Goal: Information Seeking & Learning: Find specific fact

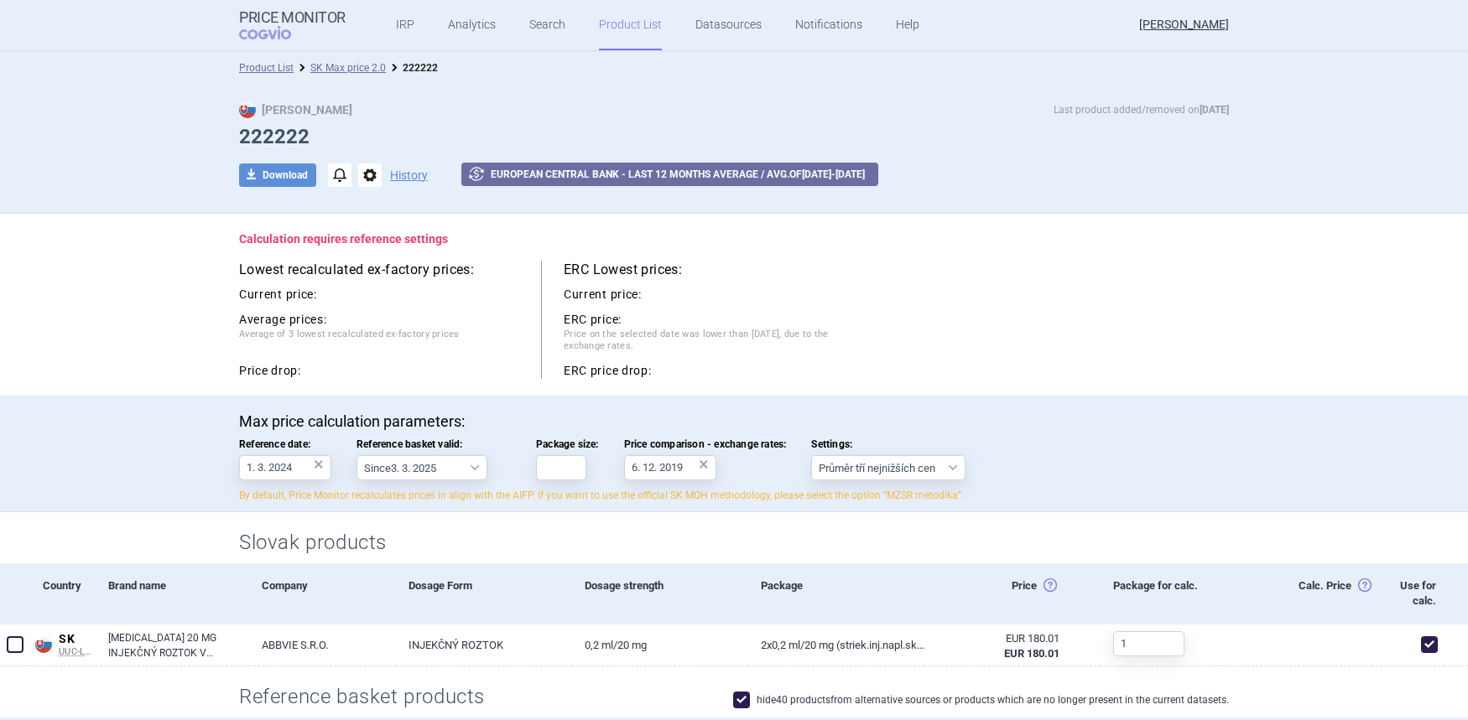
select select "2022-12-01"
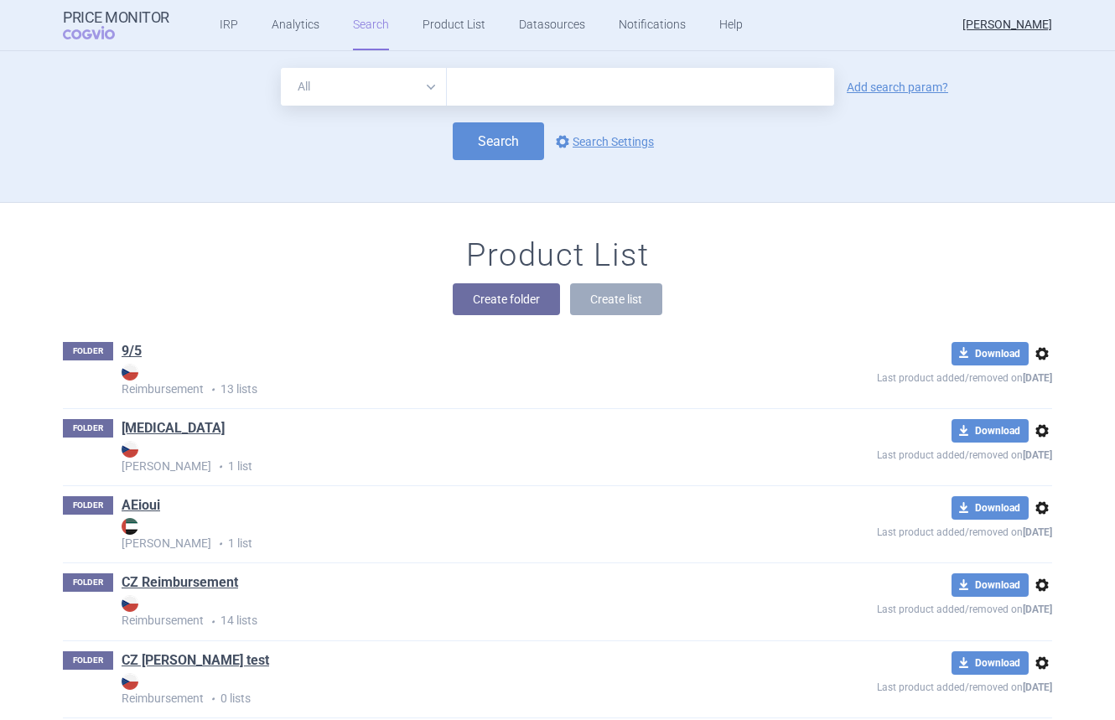
click at [495, 81] on input "text" at bounding box center [640, 87] width 387 height 38
type input "[MEDICAL_DATA]"
click button "Search" at bounding box center [498, 141] width 91 height 38
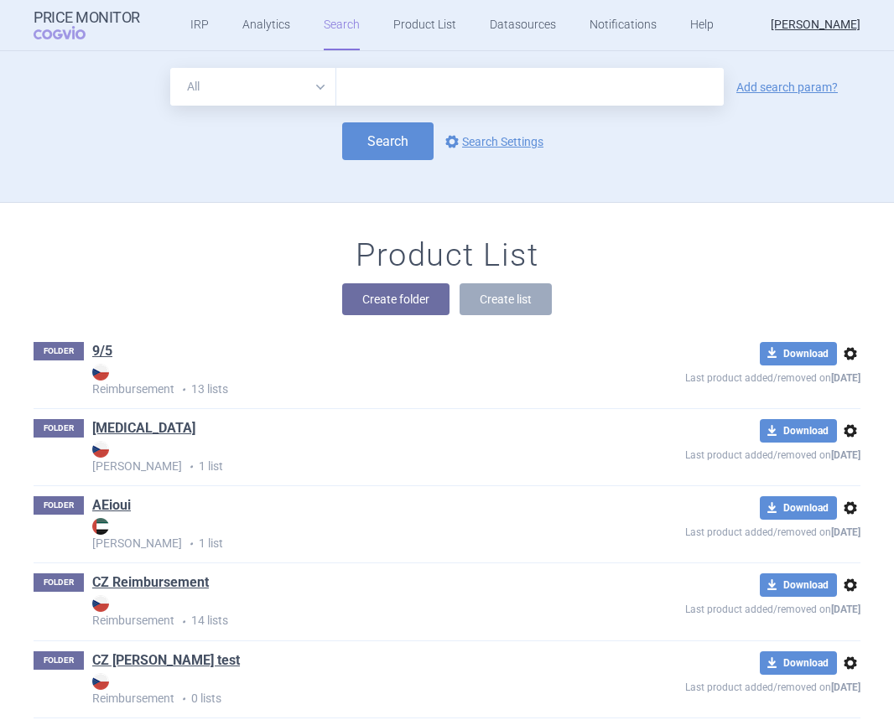
click at [381, 98] on input "text" at bounding box center [529, 87] width 387 height 38
type input "u"
type input "[MEDICAL_DATA]"
click button "Search" at bounding box center [387, 141] width 91 height 38
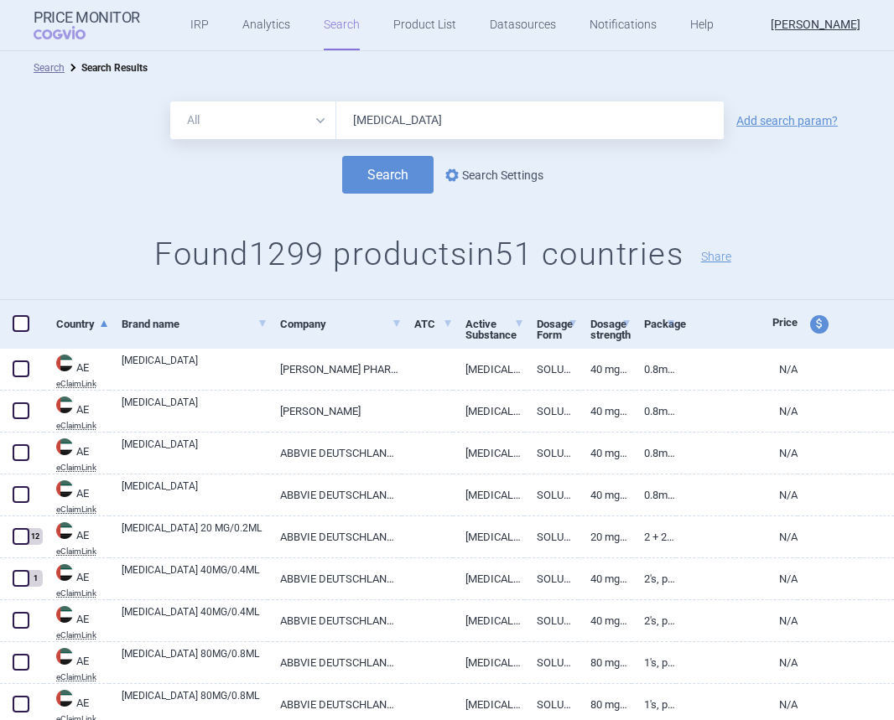
click at [499, 176] on link "options Search Settings" at bounding box center [492, 175] width 101 height 20
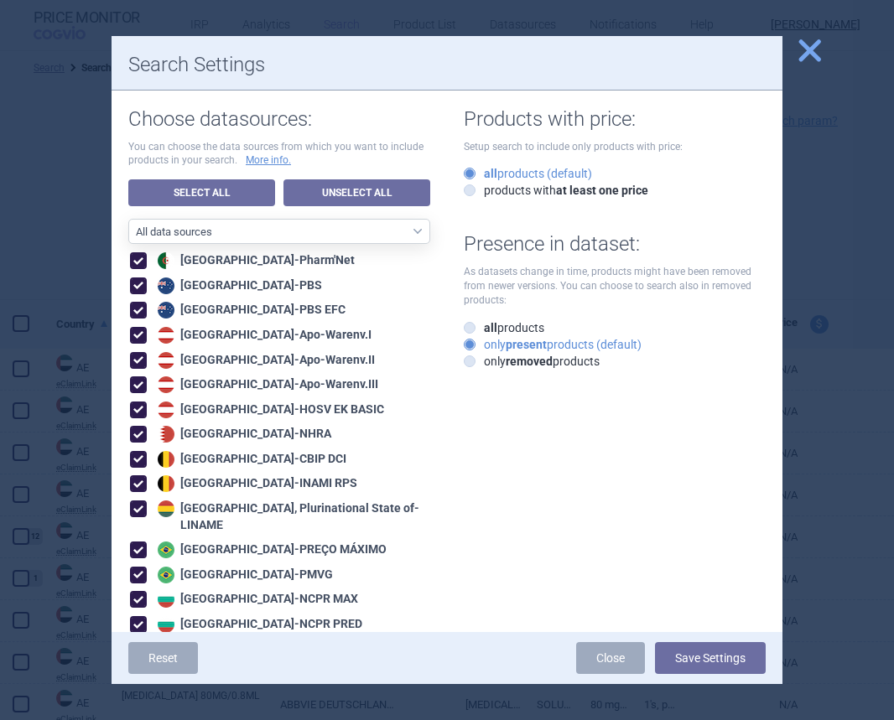
click at [813, 55] on span "close" at bounding box center [809, 50] width 29 height 29
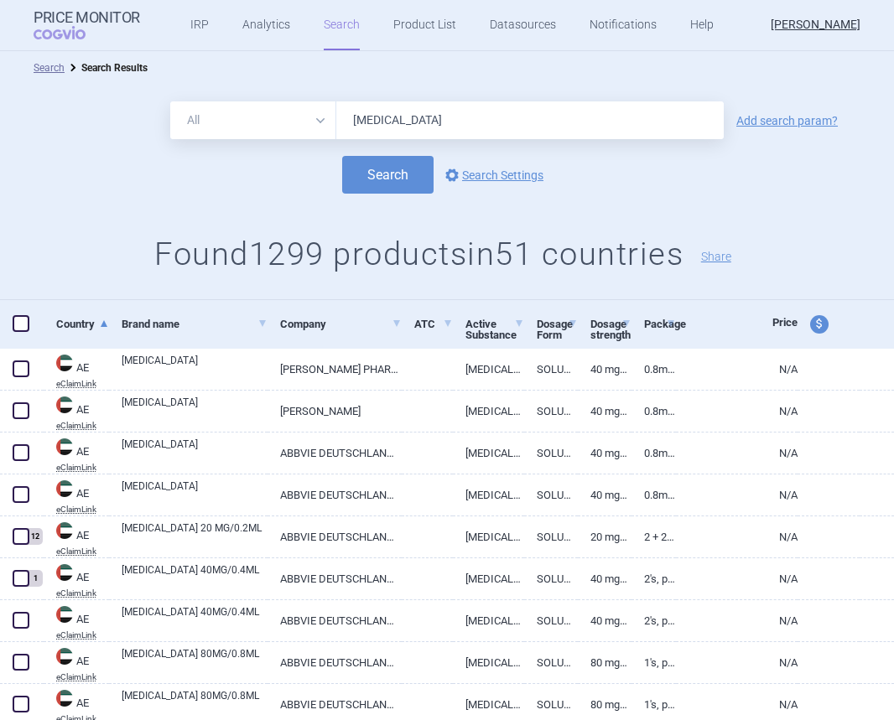
drag, startPoint x: 0, startPoint y: 268, endPoint x: 53, endPoint y: 268, distance: 52.8
click at [53, 268] on h1 "Found 1299 products in 51 countries Share" at bounding box center [447, 255] width 894 height 39
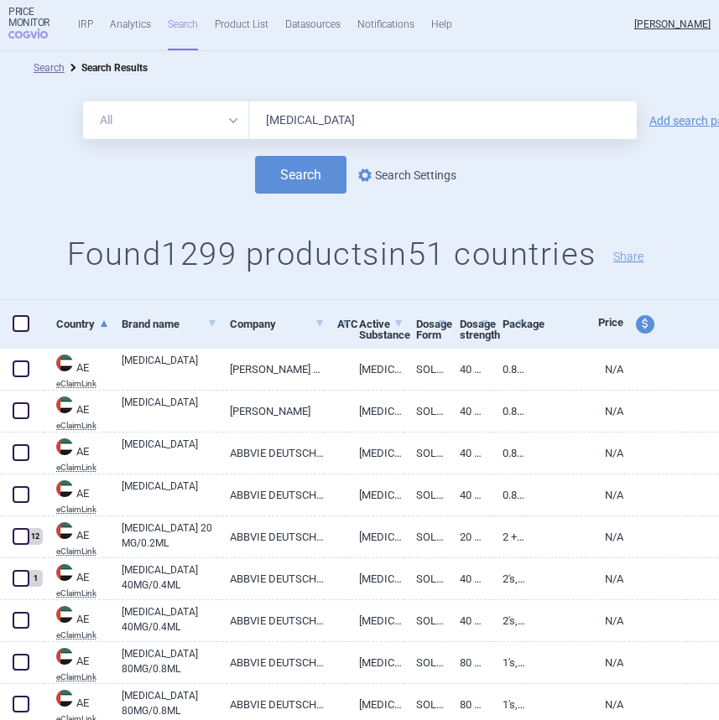
click at [409, 183] on link "options Search Settings" at bounding box center [405, 175] width 101 height 20
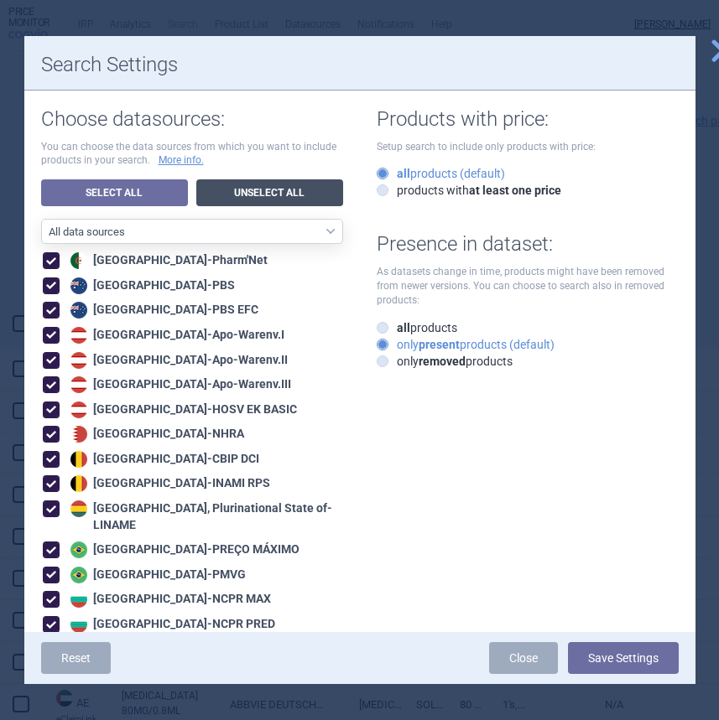
click at [244, 191] on link "Unselect All" at bounding box center [269, 192] width 147 height 27
checkbox input "false"
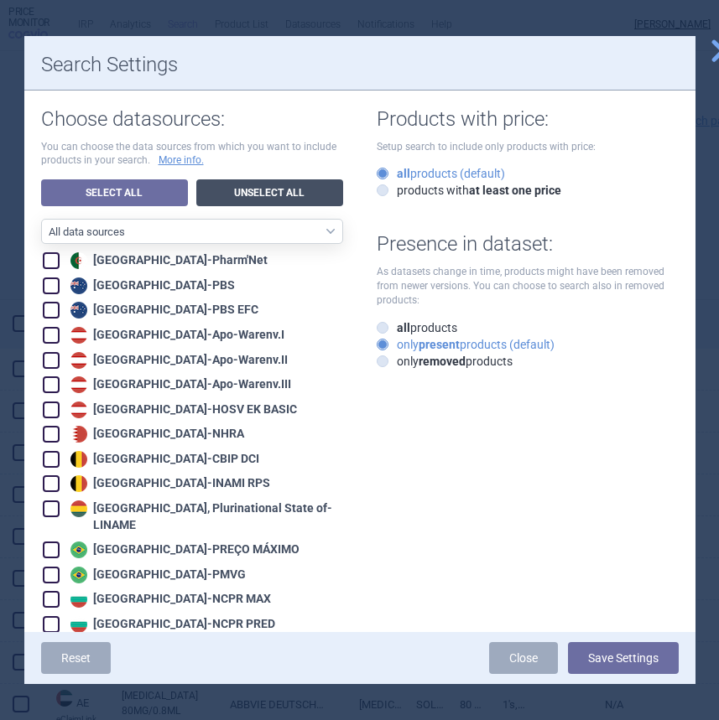
checkbox input "false"
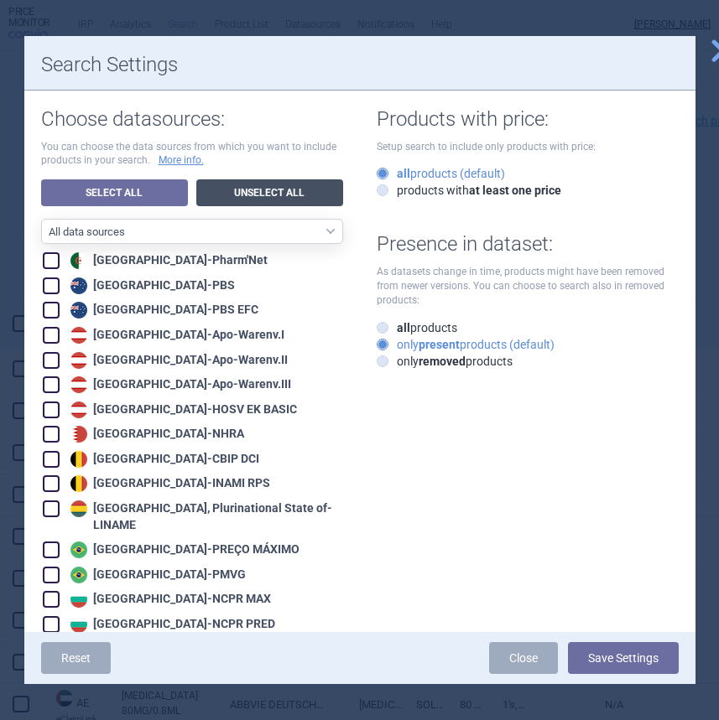
checkbox input "false"
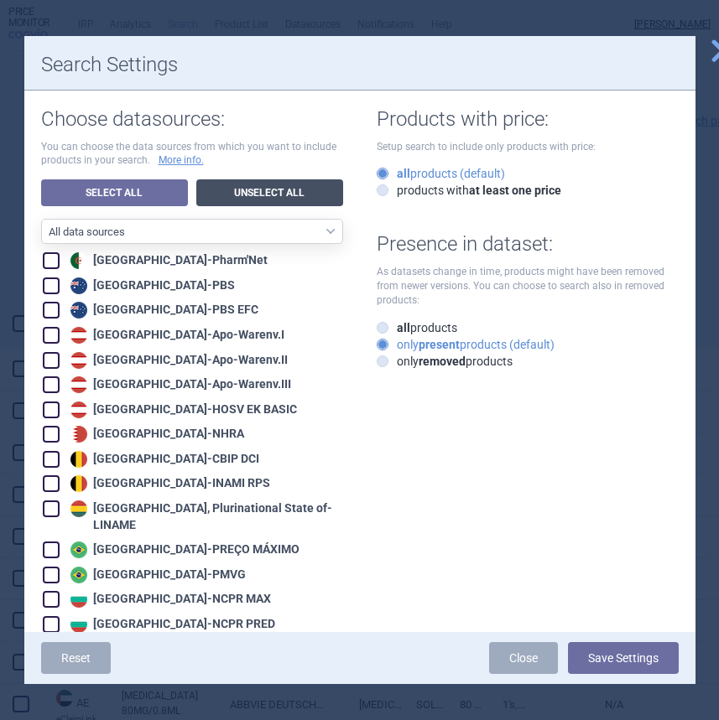
checkbox input "false"
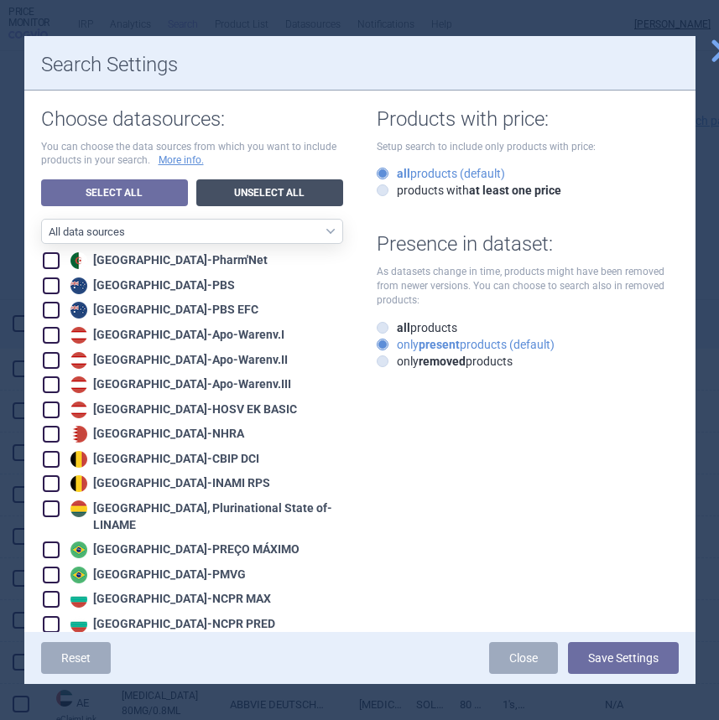
checkbox input "false"
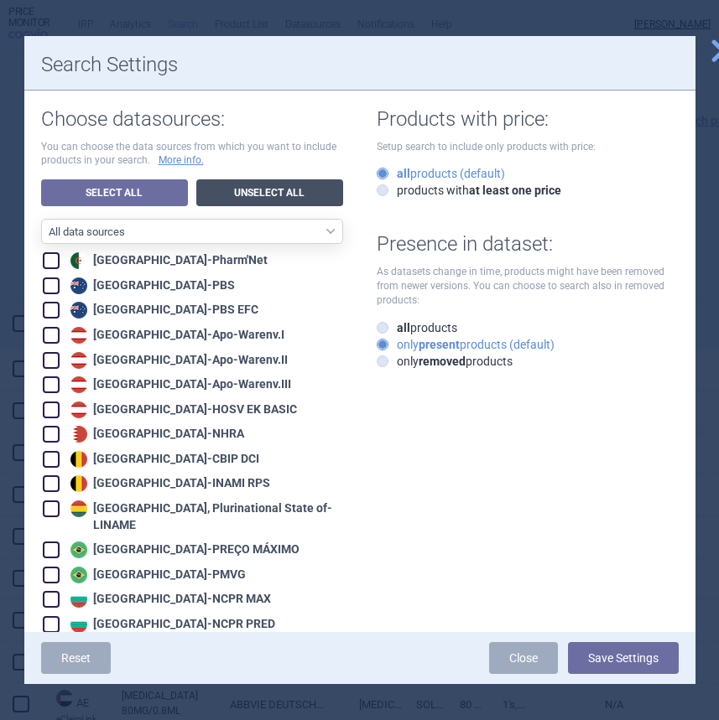
checkbox input "false"
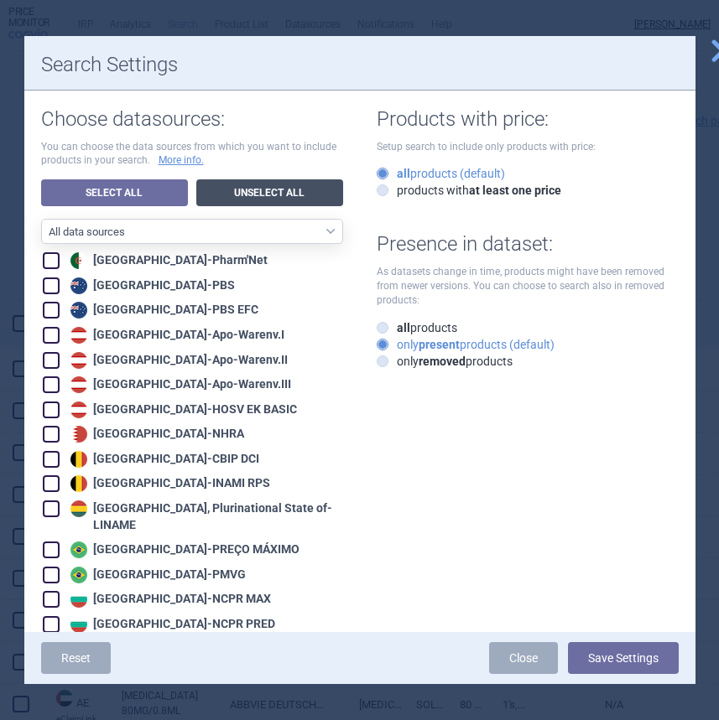
checkbox input "false"
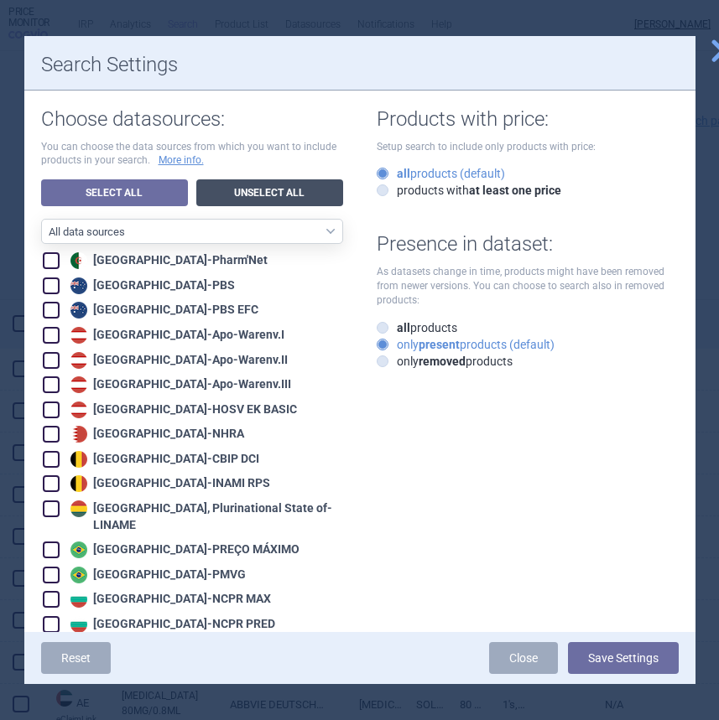
checkbox input "false"
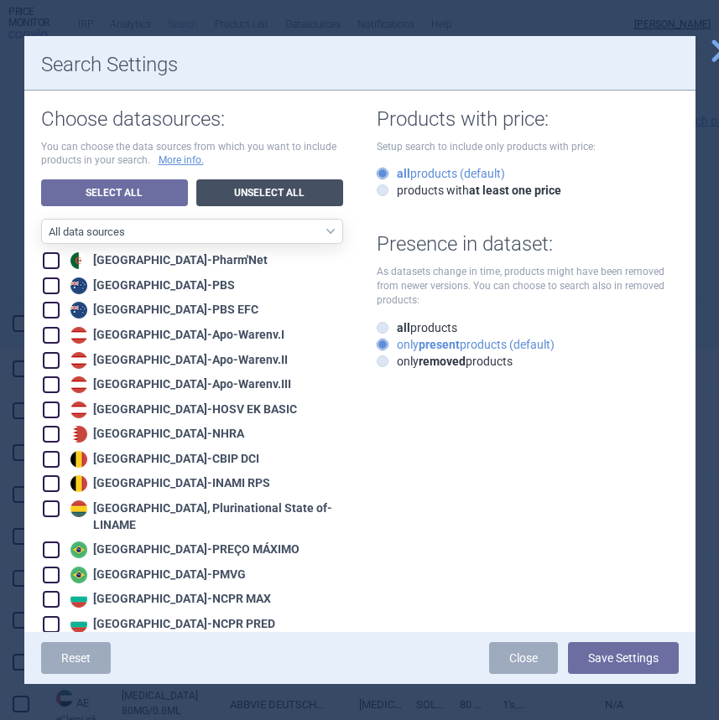
checkbox input "false"
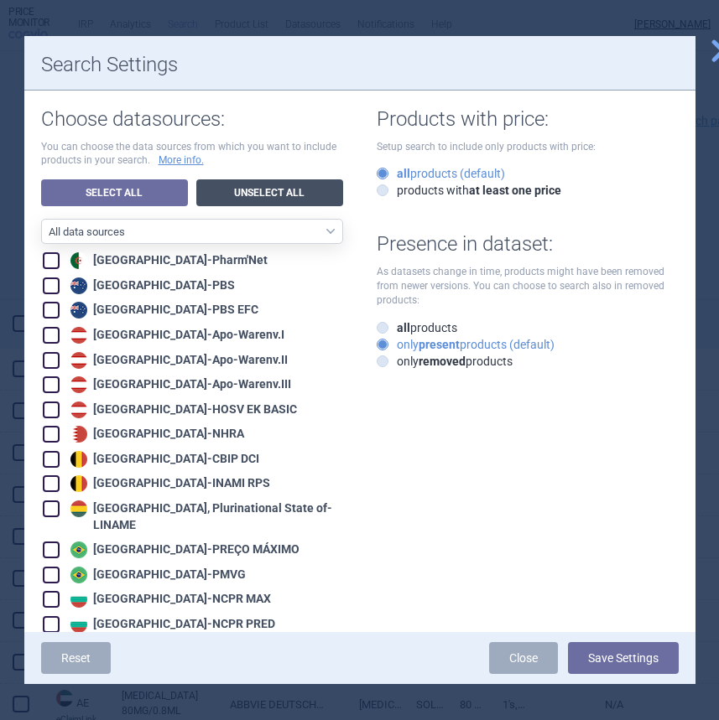
checkbox input "false"
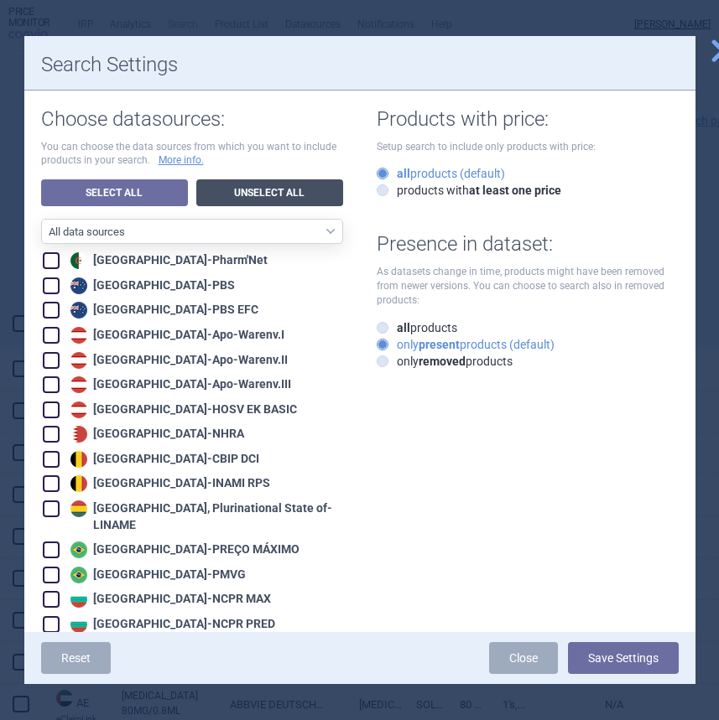
checkbox input "false"
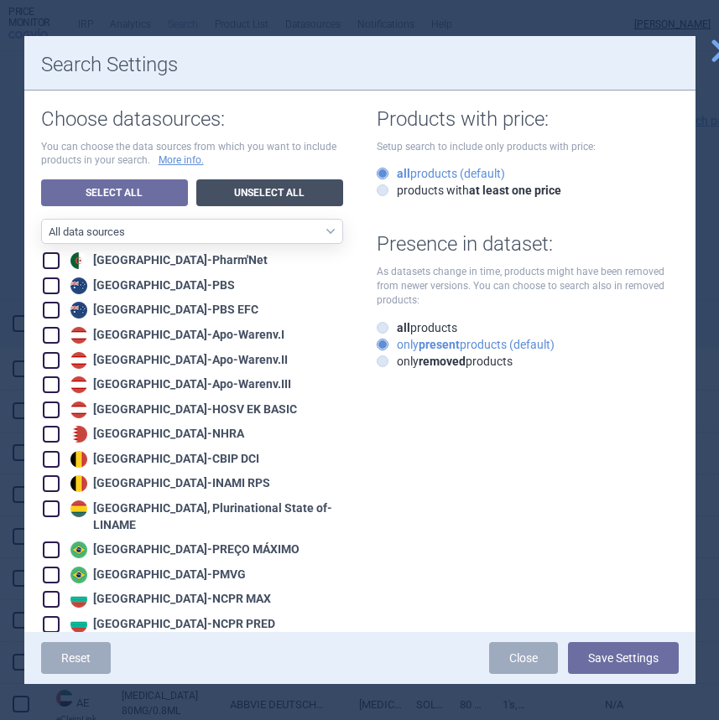
checkbox input "false"
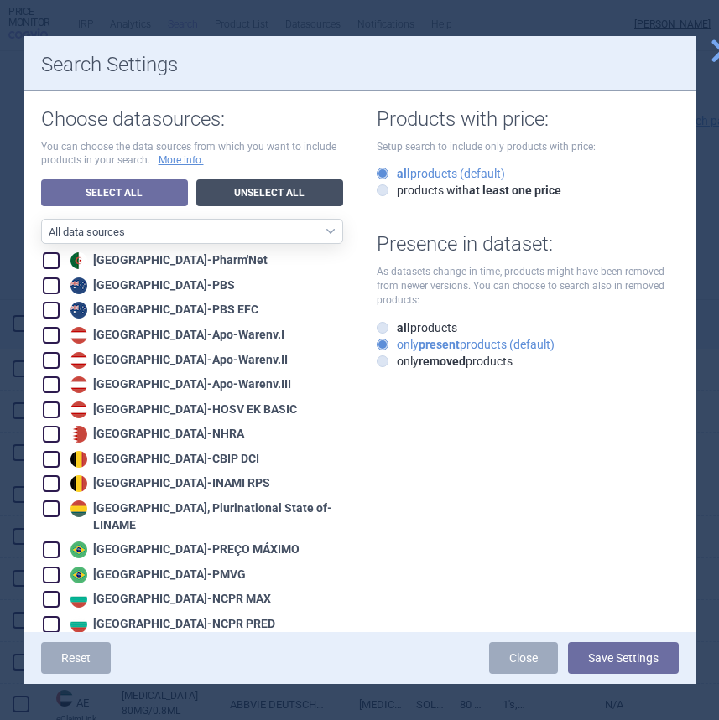
checkbox input "false"
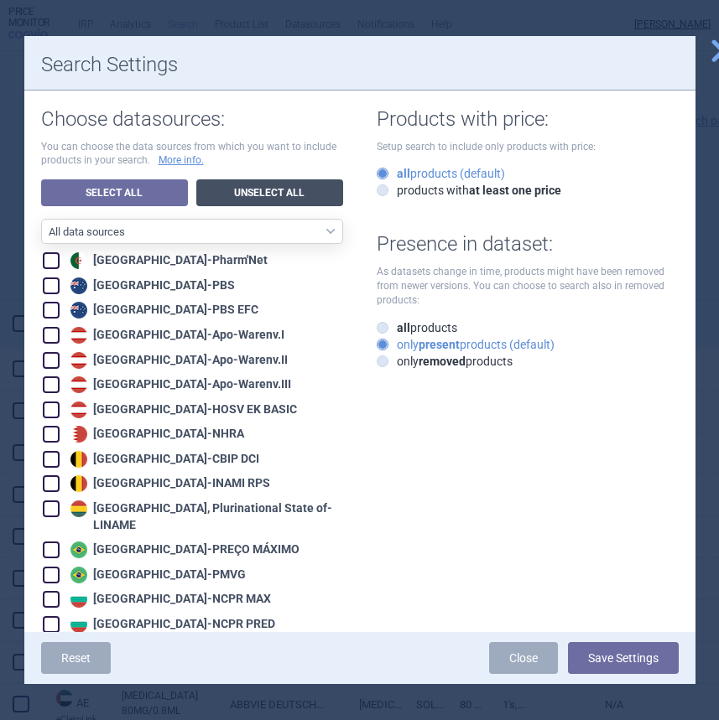
checkbox input "false"
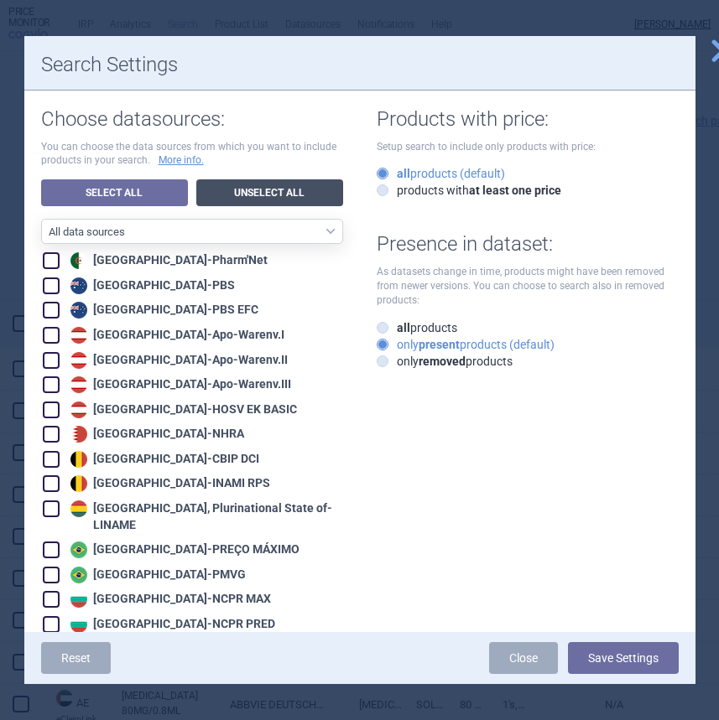
checkbox input "false"
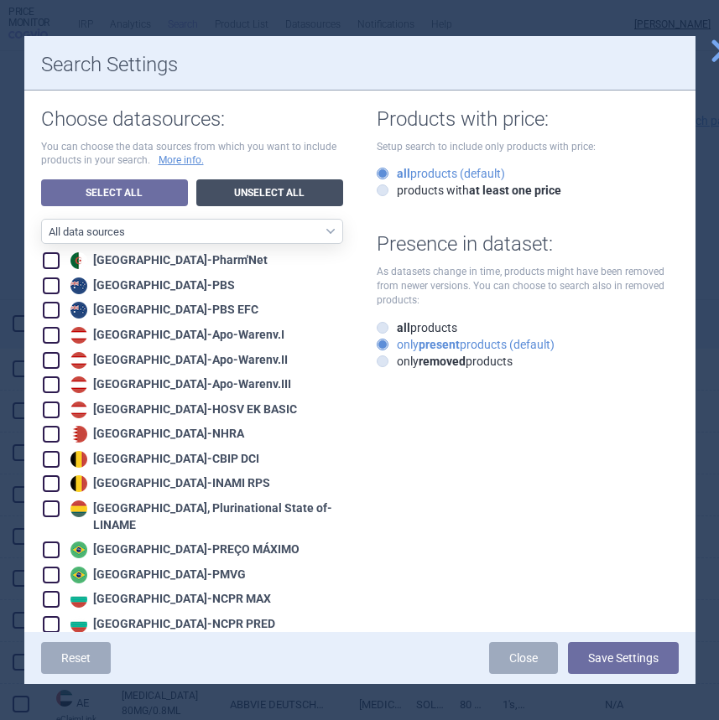
checkbox input "false"
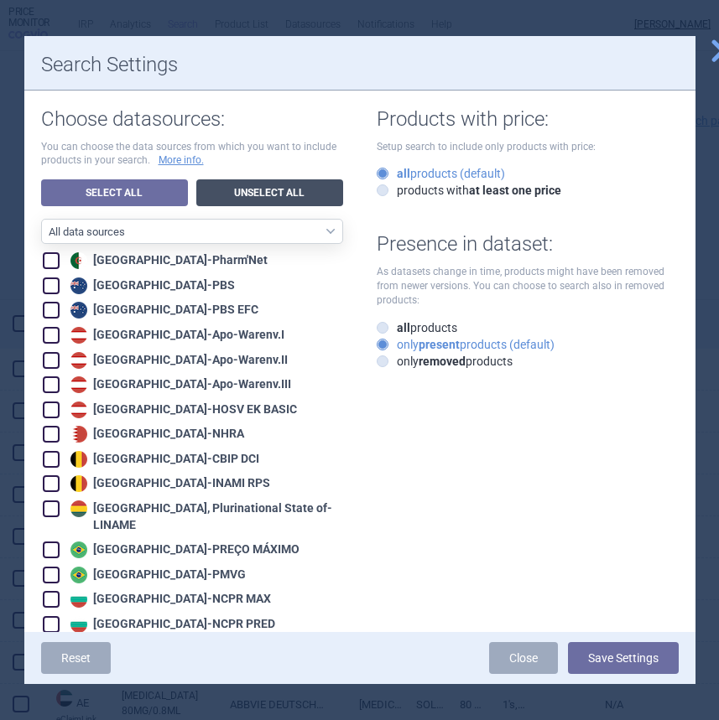
checkbox input "false"
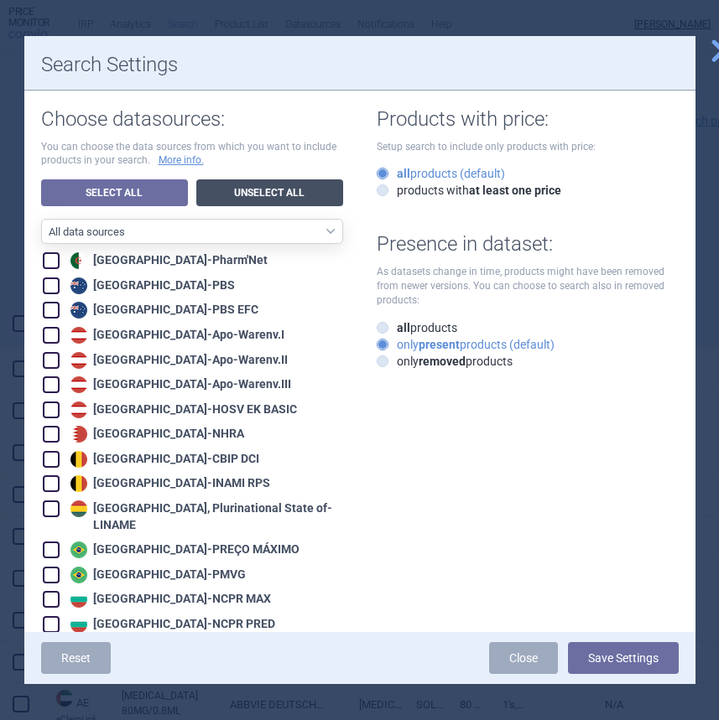
checkbox input "false"
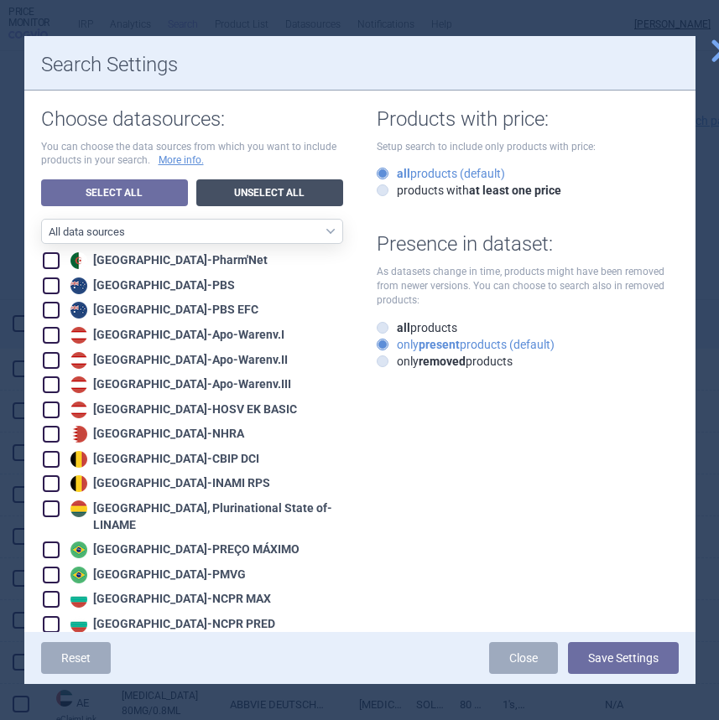
checkbox input "false"
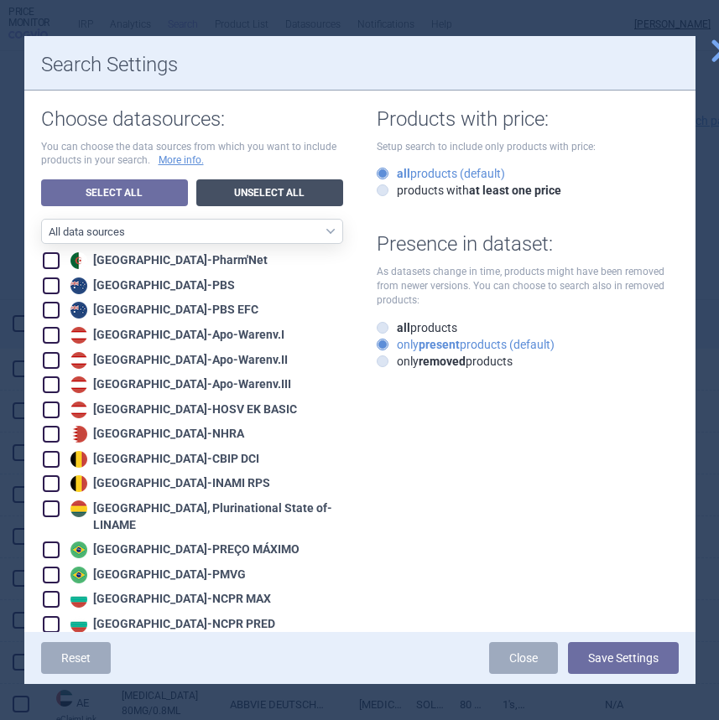
checkbox input "false"
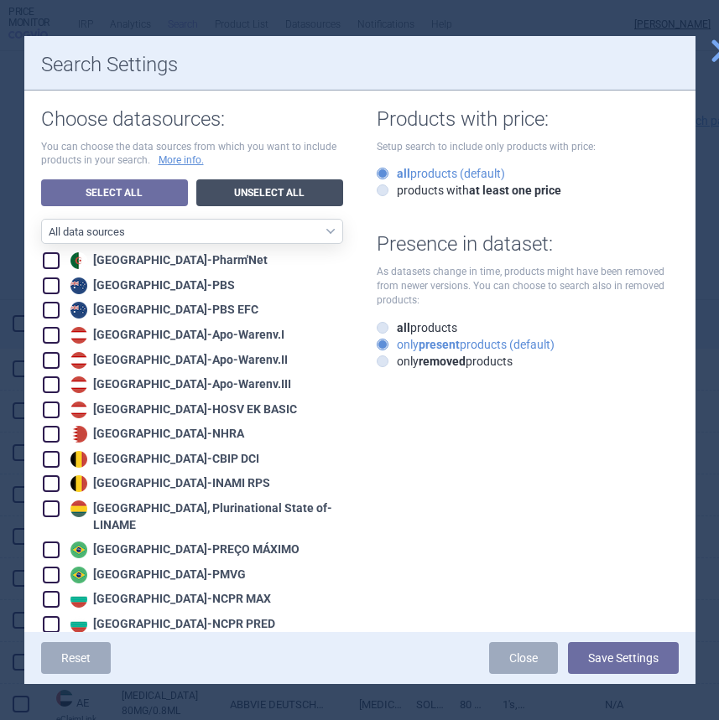
checkbox input "false"
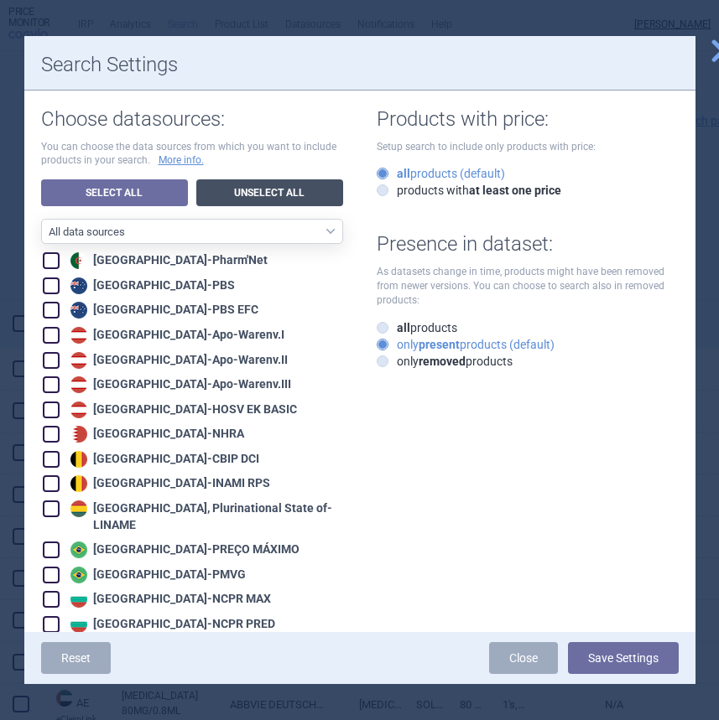
checkbox input "false"
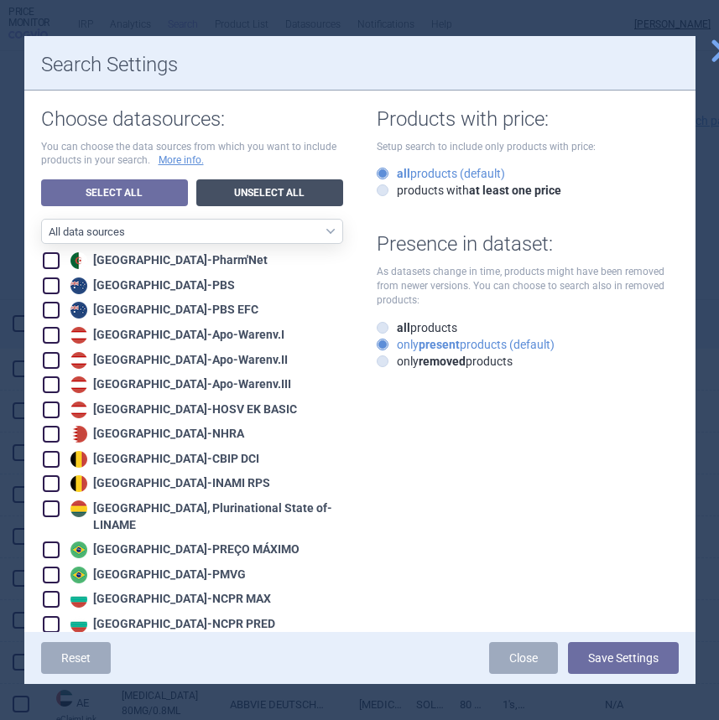
checkbox input "false"
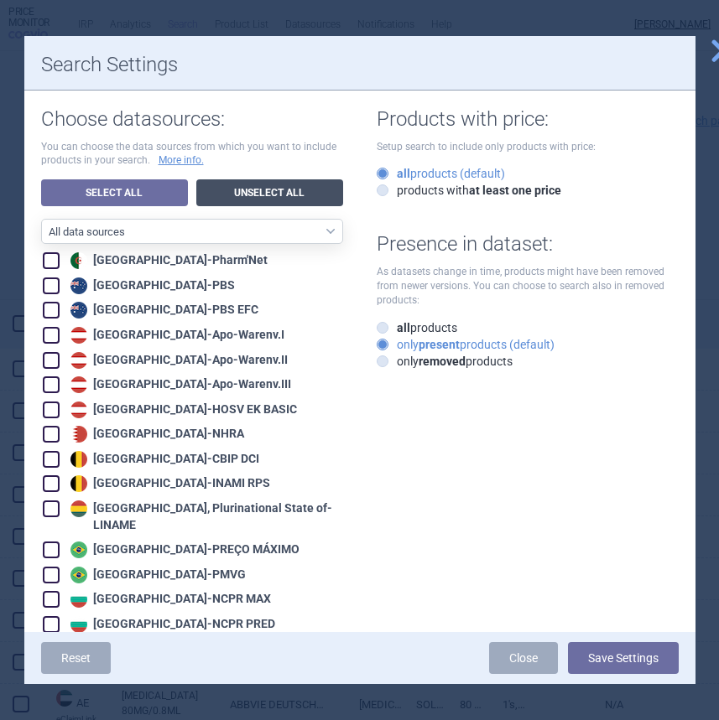
checkbox input "false"
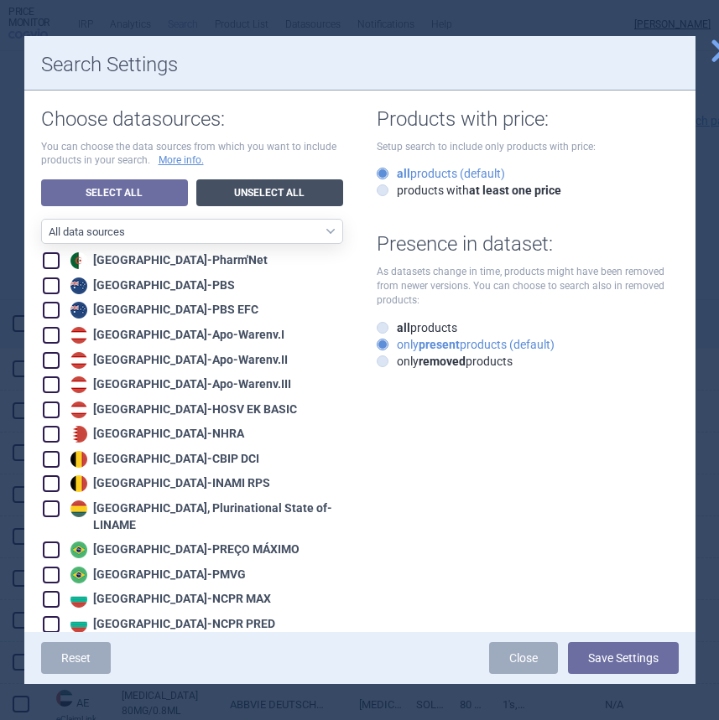
checkbox input "false"
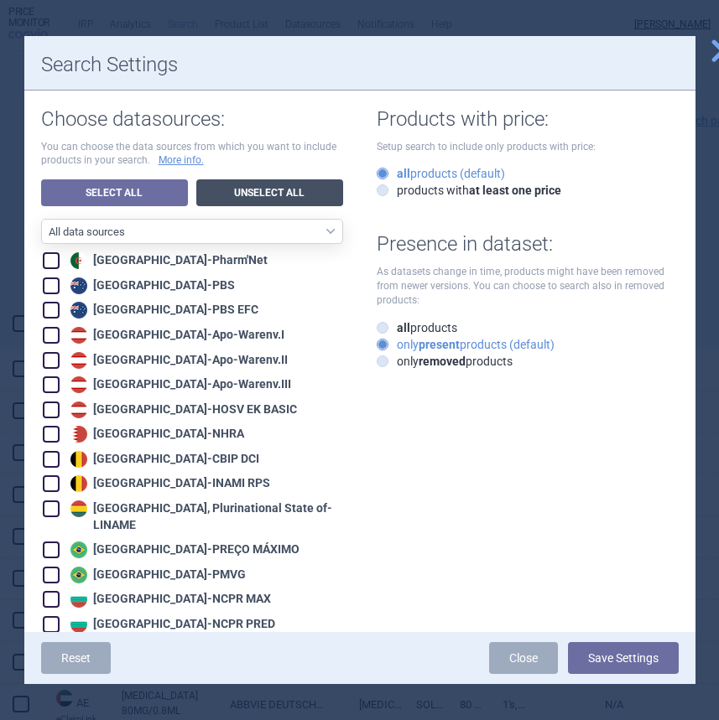
checkbox input "false"
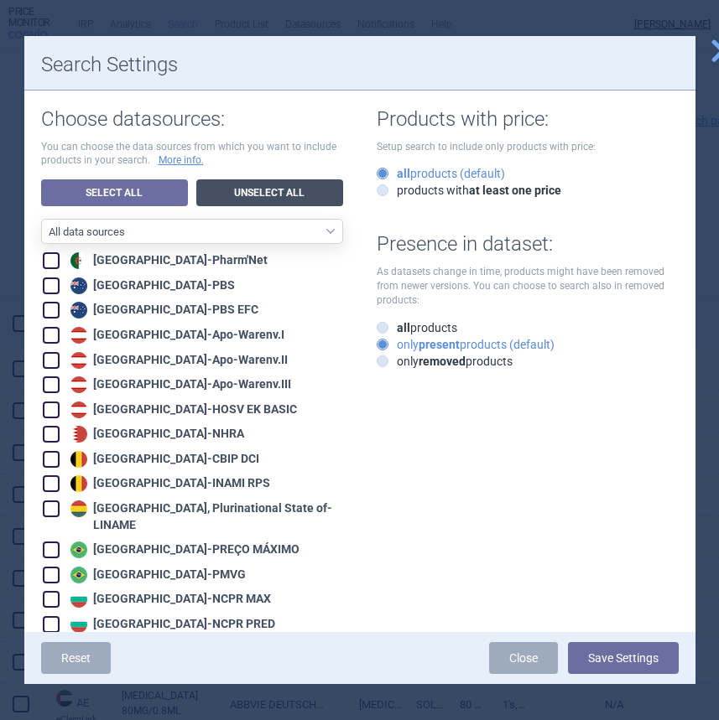
checkbox input "false"
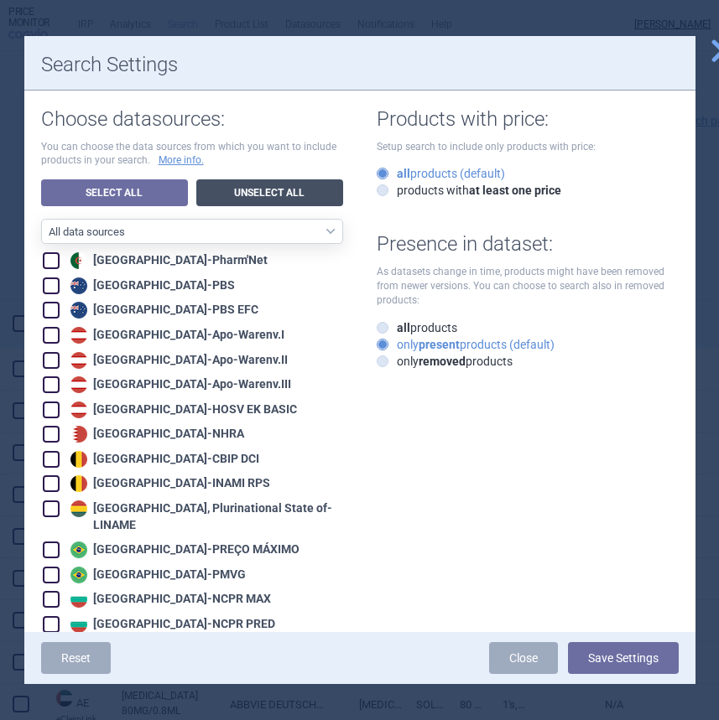
checkbox input "false"
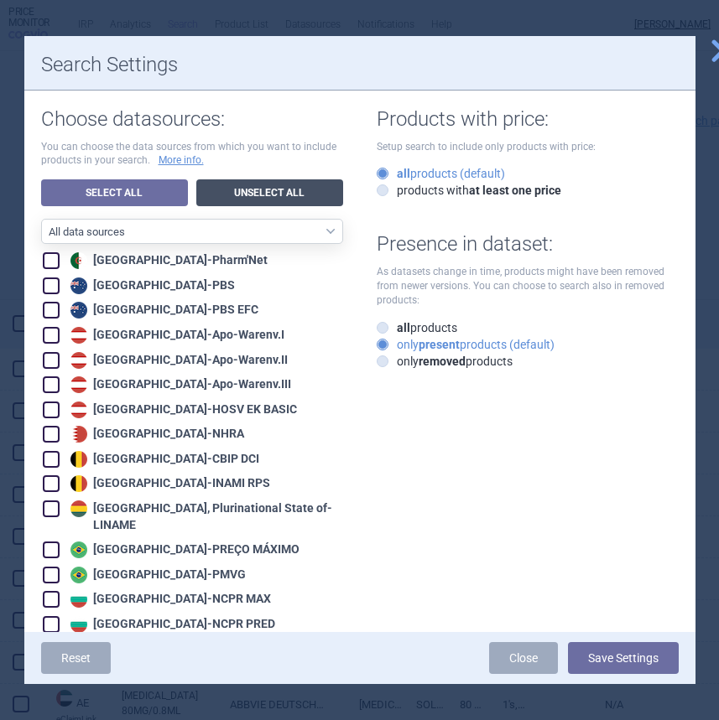
checkbox input "false"
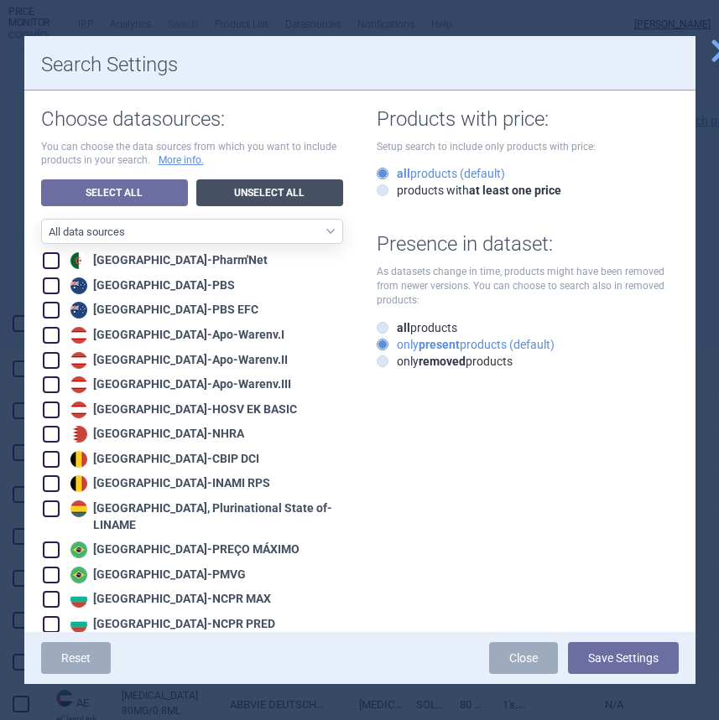
checkbox input "false"
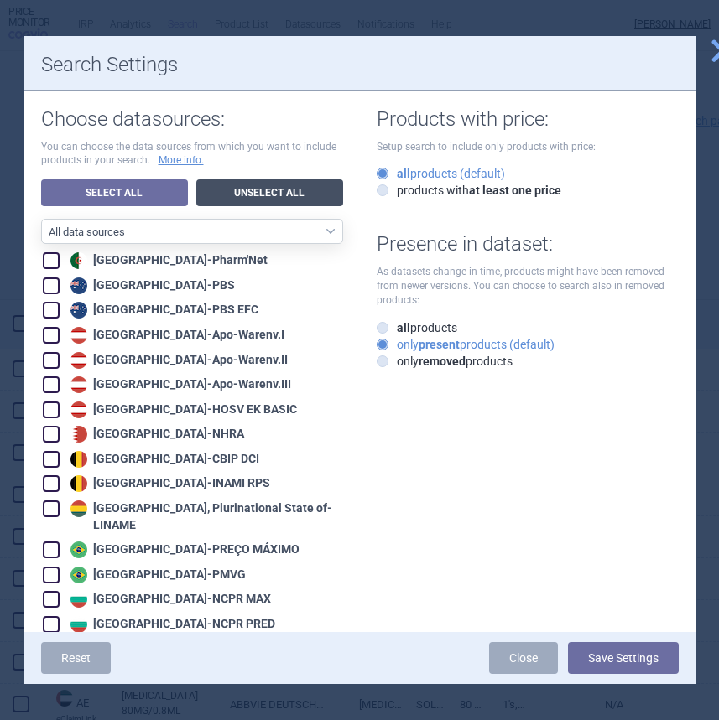
checkbox input "false"
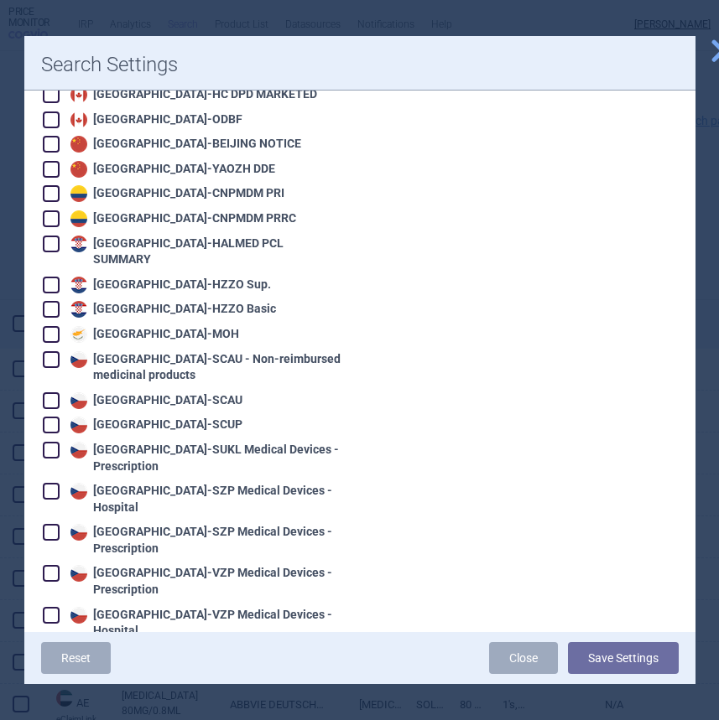
scroll to position [636, 0]
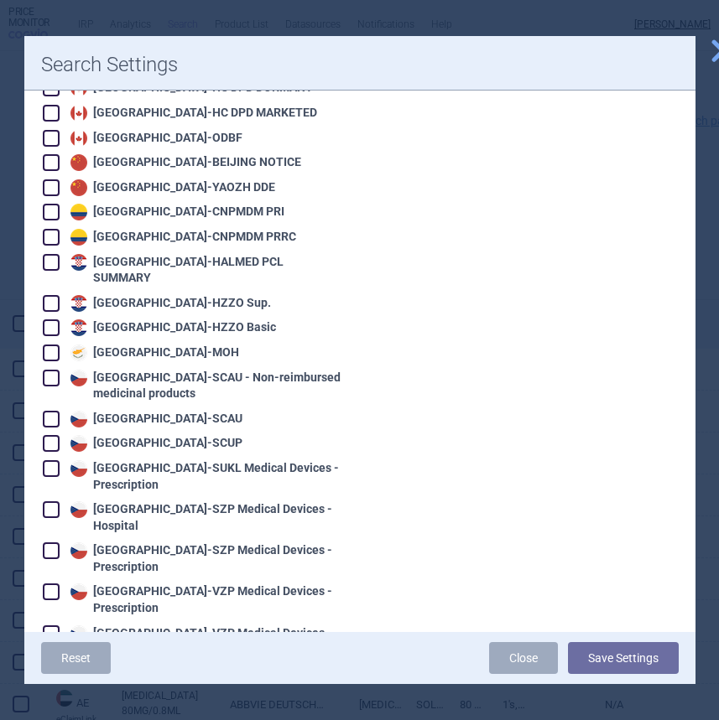
click at [125, 345] on div "Cyprus - MOH" at bounding box center [152, 353] width 173 height 17
checkbox input "true"
click at [611, 656] on button "Save Settings" at bounding box center [623, 658] width 111 height 32
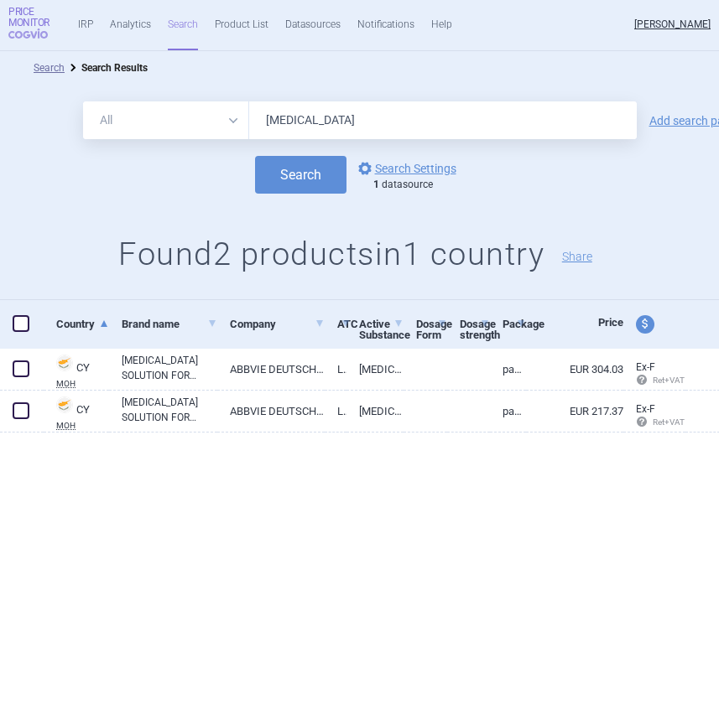
click at [32, 29] on span "COGVIO" at bounding box center [32, 34] width 49 height 10
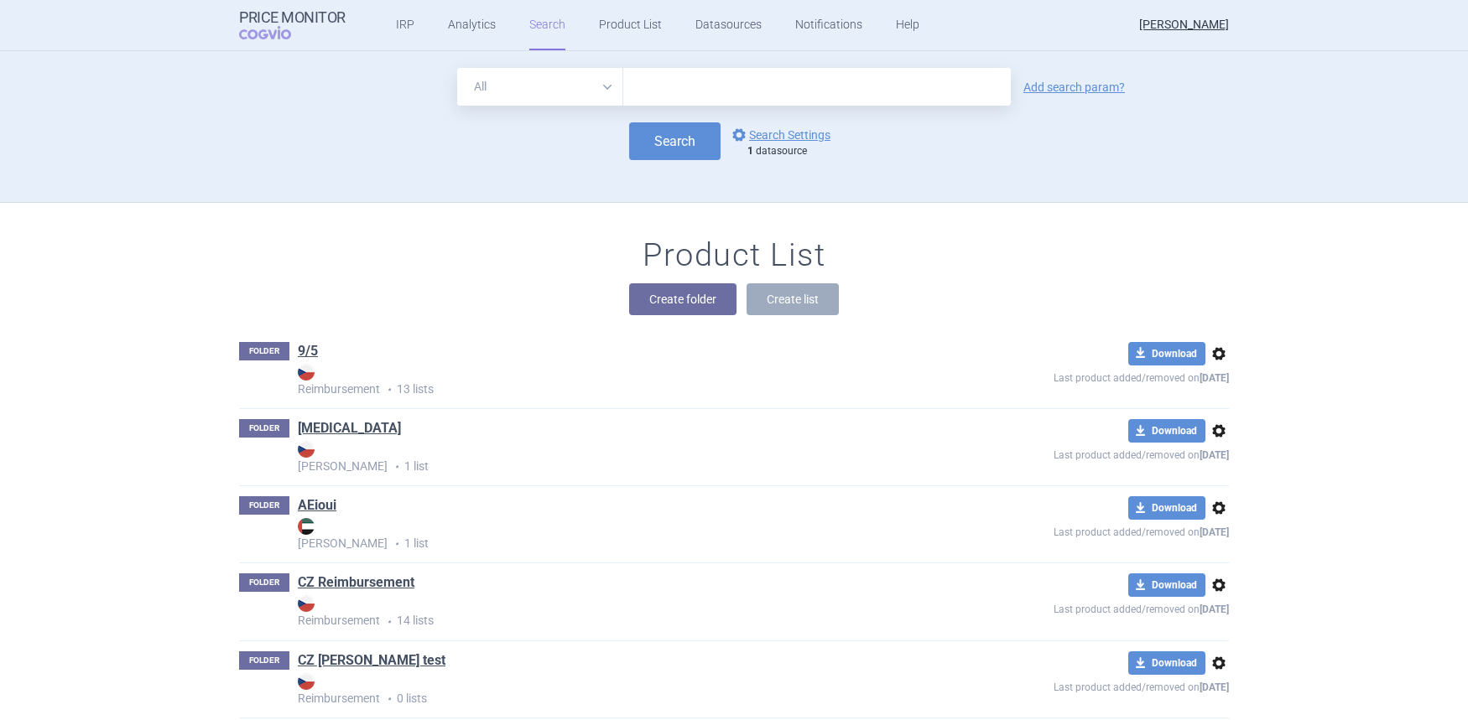
scroll to position [23, 0]
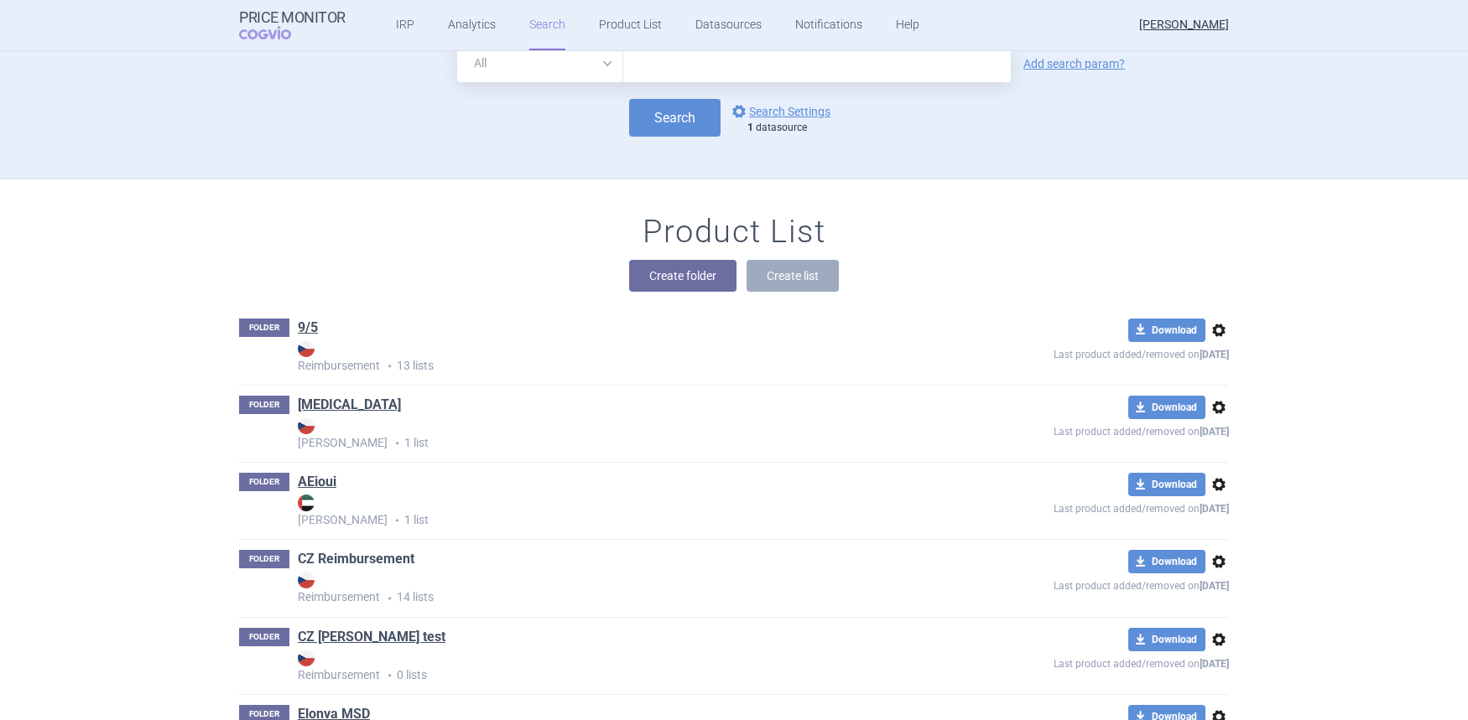
click at [353, 554] on link "CZ Reimbursement" at bounding box center [356, 559] width 117 height 18
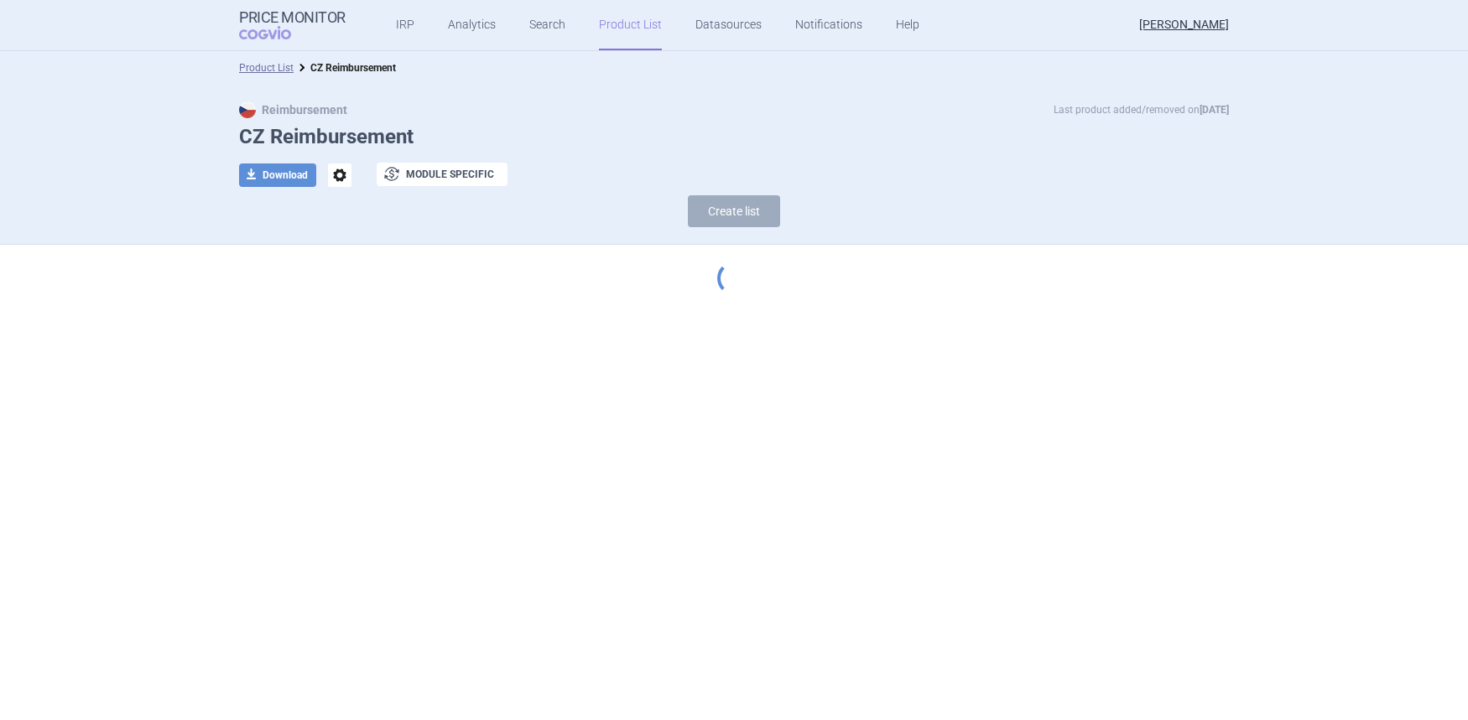
click at [1317, 277] on section "Product List CZ Reimbursement Reimbursement Last product added/removed on 8 Jul…" at bounding box center [734, 385] width 1468 height 669
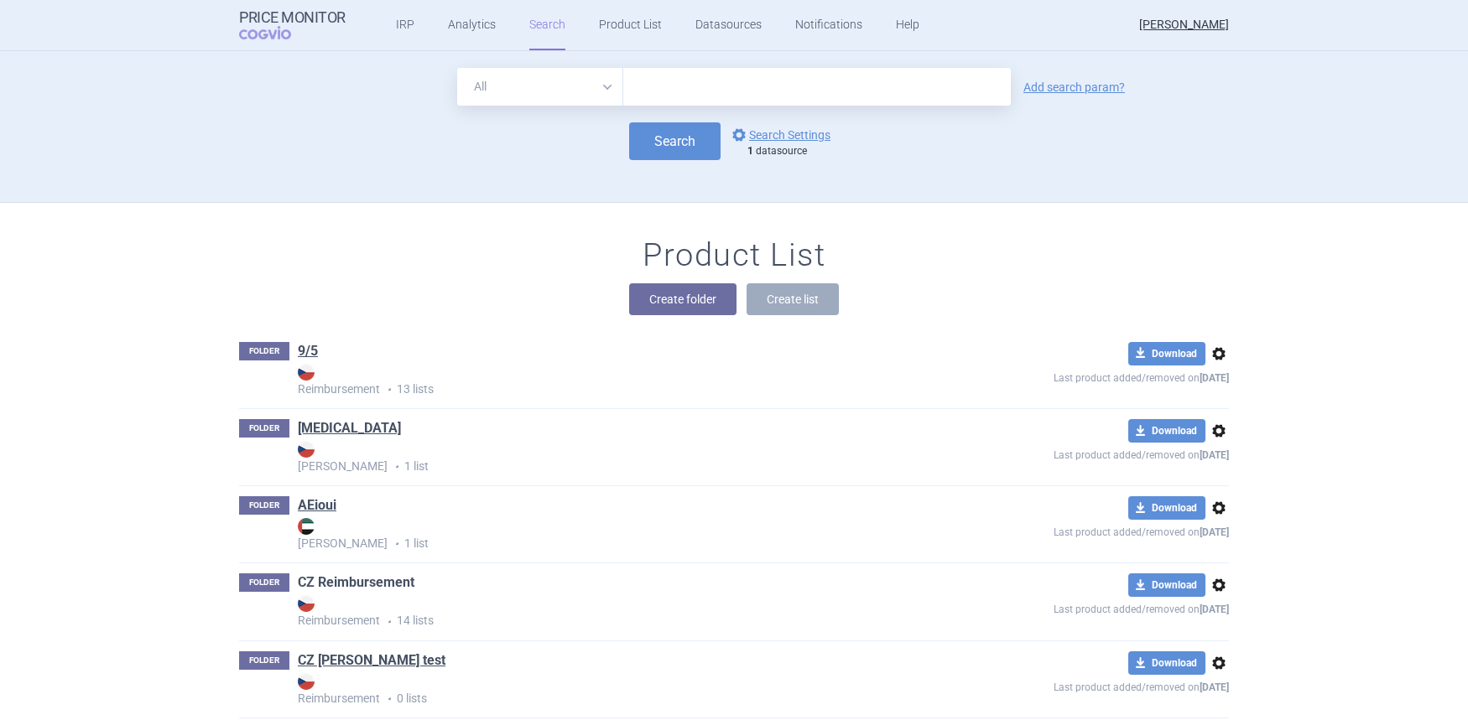
click at [345, 580] on link "CZ Reimbursement" at bounding box center [356, 583] width 117 height 18
